Goal: Transaction & Acquisition: Book appointment/travel/reservation

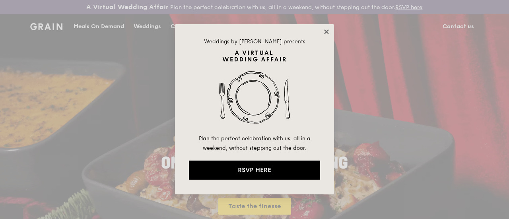
click at [329, 33] on icon at bounding box center [326, 31] width 7 height 7
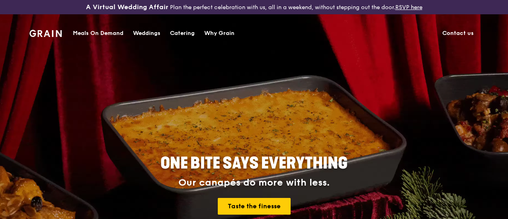
click at [176, 33] on div "Catering" at bounding box center [182, 33] width 25 height 24
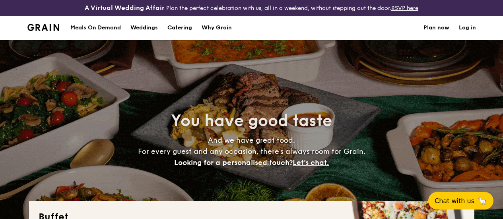
select select
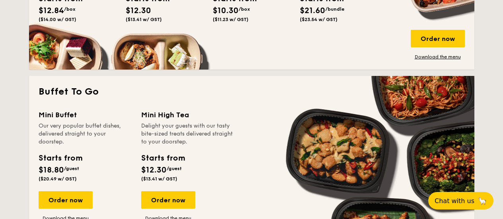
scroll to position [478, 0]
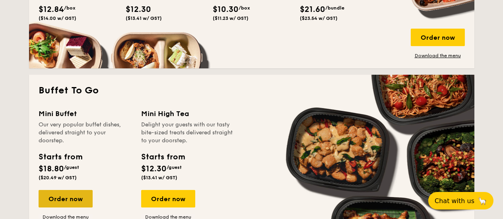
click at [75, 203] on div "Order now" at bounding box center [66, 199] width 54 height 18
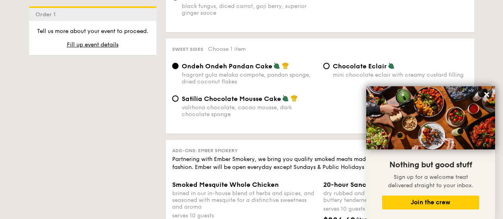
scroll to position [796, 0]
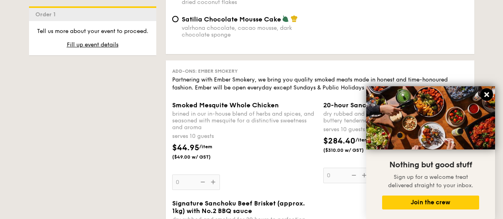
click at [487, 95] on icon at bounding box center [487, 94] width 5 height 5
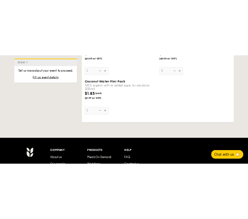
scroll to position [1671, 0]
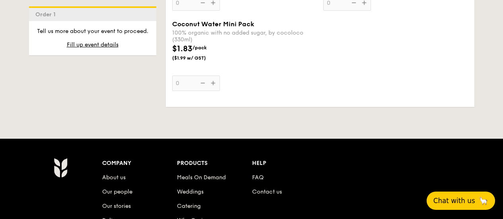
click at [461, 200] on span "Chat with us" at bounding box center [455, 201] width 42 height 8
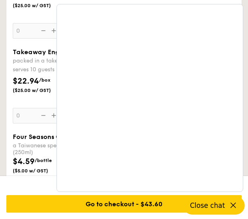
click at [41, 103] on div "$22.94 /box ($25.00 w/ GST)" at bounding box center [124, 89] width 229 height 28
click at [41, 108] on input "0" at bounding box center [37, 116] width 48 height 16
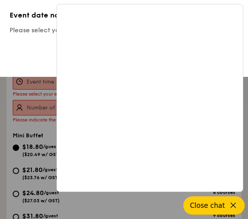
scroll to position [242, 0]
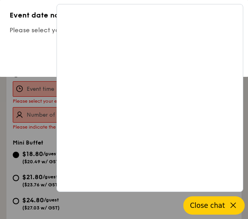
click at [211, 206] on span "Close chat" at bounding box center [207, 205] width 35 height 8
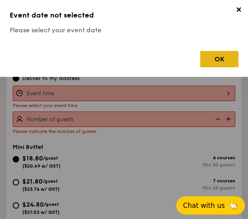
scroll to position [43, 0]
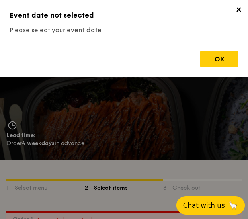
click at [238, 12] on span "✕" at bounding box center [238, 11] width 11 height 11
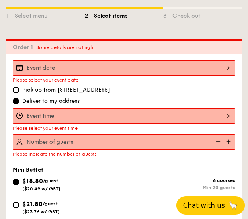
scroll to position [162, 0]
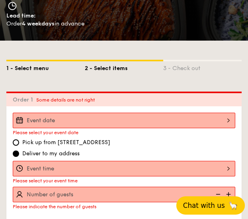
click at [30, 63] on div "1 - Select menu" at bounding box center [45, 66] width 78 height 11
select select
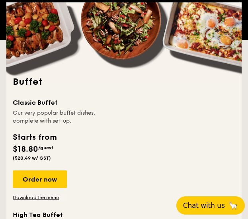
scroll to position [202, 0]
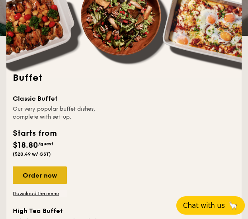
click at [43, 174] on div "Order now" at bounding box center [40, 175] width 54 height 18
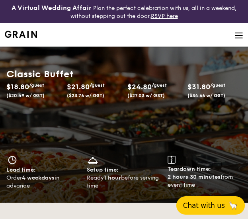
click at [237, 33] on img at bounding box center [238, 35] width 9 height 9
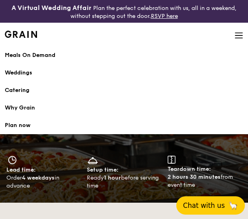
click at [240, 32] on img at bounding box center [238, 35] width 9 height 9
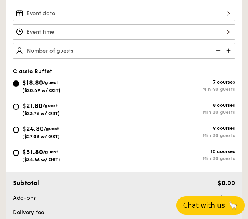
scroll to position [318, 0]
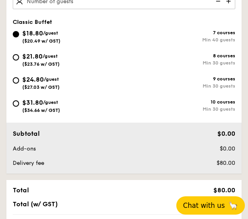
click at [33, 151] on span "Add-ons" at bounding box center [24, 148] width 23 height 7
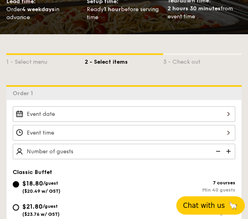
scroll to position [199, 0]
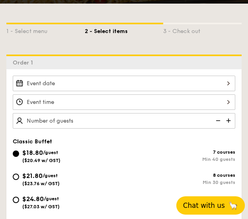
click at [83, 83] on div at bounding box center [124, 84] width 222 height 16
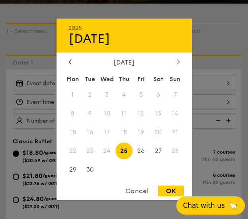
click at [176, 65] on div at bounding box center [178, 63] width 7 height 8
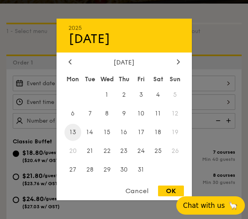
click at [76, 132] on span "13" at bounding box center [72, 132] width 17 height 17
click at [164, 189] on div "OK" at bounding box center [171, 190] width 26 height 11
type input "[DATE]"
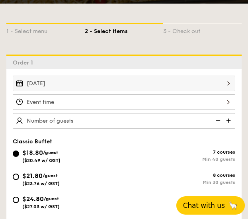
click at [120, 103] on div at bounding box center [124, 102] width 222 height 16
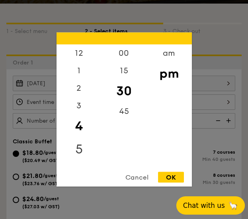
scroll to position [40, 0]
click at [82, 122] on div "6" at bounding box center [79, 126] width 45 height 23
click at [173, 178] on div "OK" at bounding box center [171, 177] width 26 height 11
type input "6:30PM"
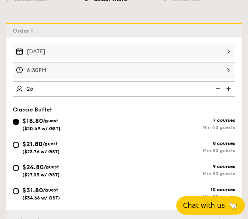
scroll to position [239, 0]
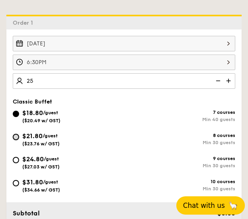
type input "40 guests"
click at [16, 137] on input "$21.80 /guest ($23.76 w/ GST) 8 courses Min 30 guests" at bounding box center [16, 137] width 6 height 6
radio input "true"
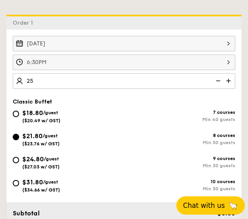
radio input "true"
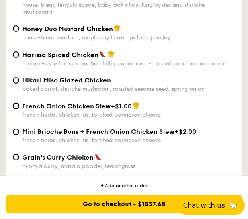
scroll to position [1234, 0]
